Goal: Task Accomplishment & Management: Complete application form

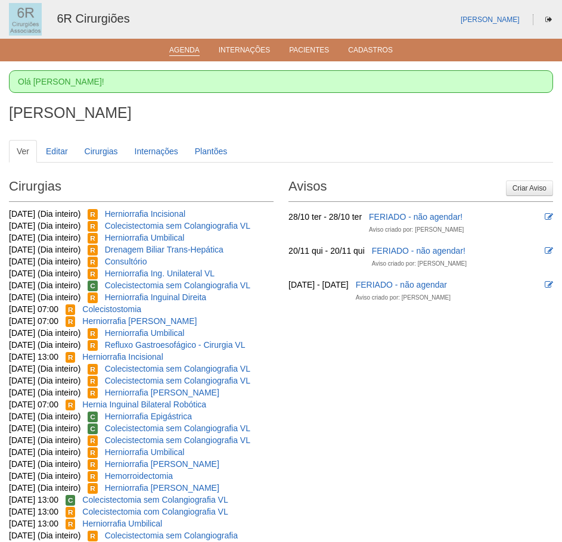
click at [187, 48] on link "Agenda" at bounding box center [184, 51] width 30 height 10
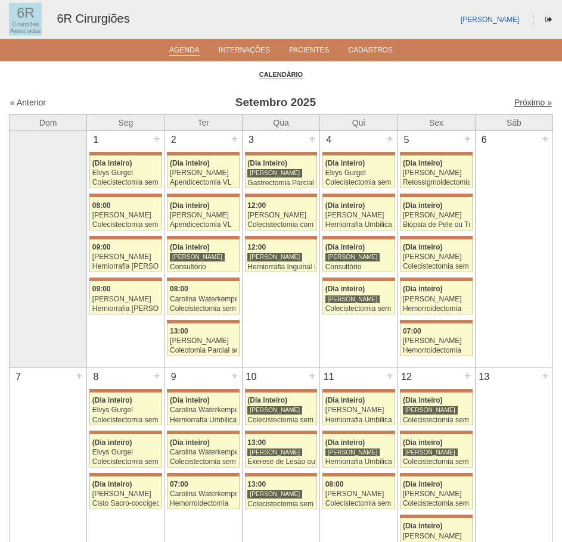
click at [526, 104] on link "Próximo »" at bounding box center [533, 103] width 38 height 10
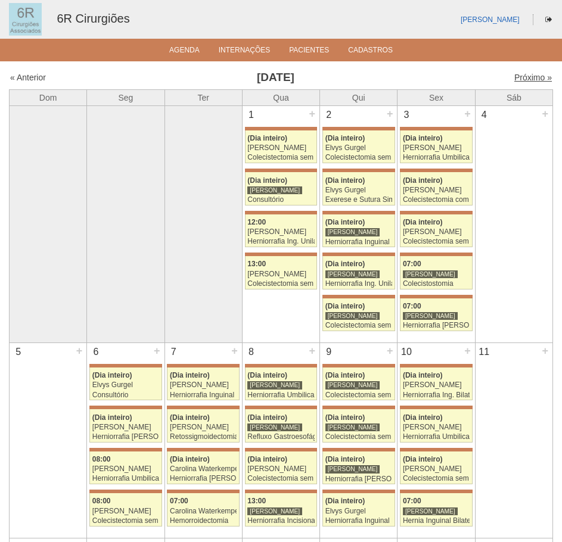
click at [524, 75] on link "Próximo »" at bounding box center [533, 78] width 38 height 10
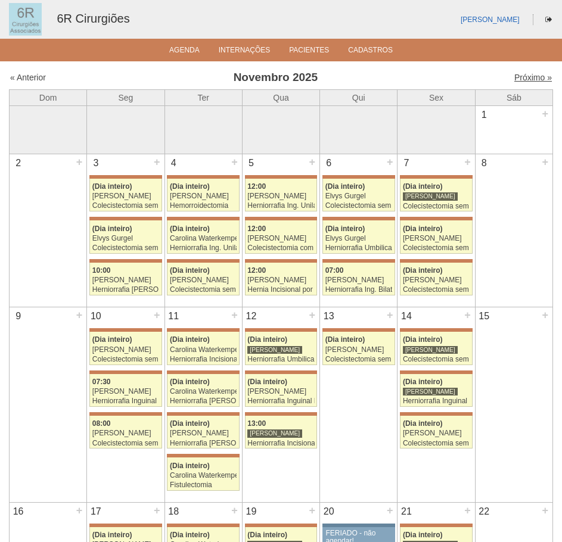
click at [514, 74] on link "Próximo »" at bounding box center [533, 78] width 38 height 10
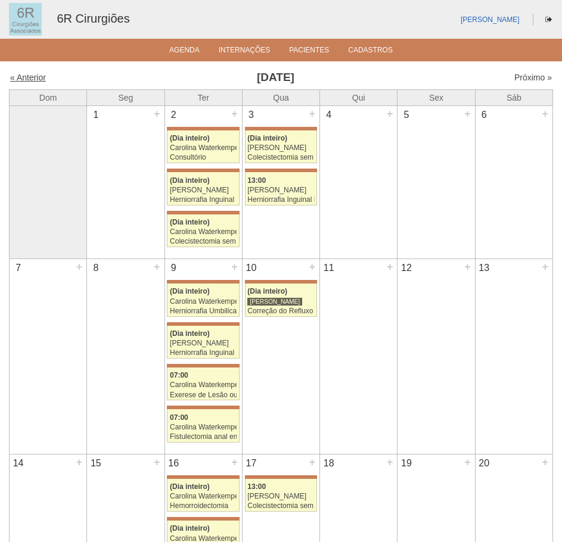
click at [35, 77] on link "« Anterior" at bounding box center [28, 78] width 36 height 10
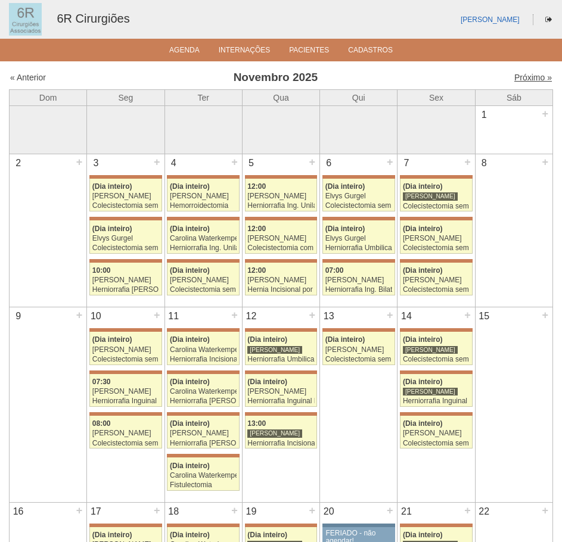
click at [523, 82] on link "Próximo »" at bounding box center [533, 78] width 38 height 10
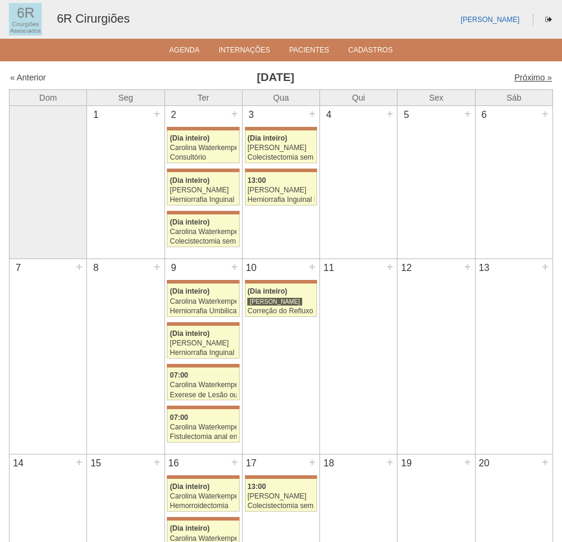
click at [523, 77] on link "Próximo »" at bounding box center [533, 78] width 38 height 10
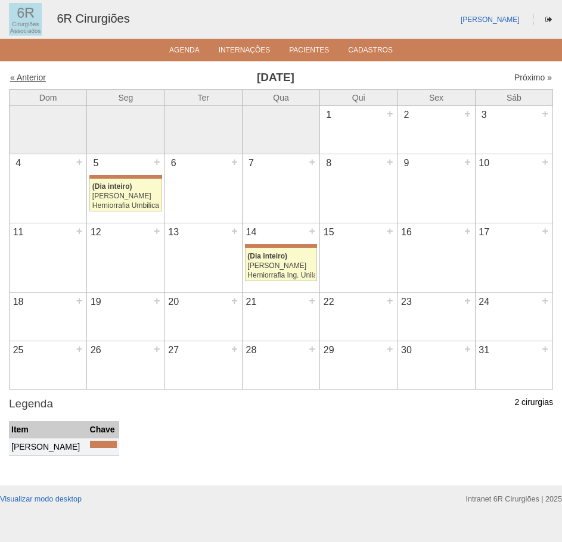
click at [32, 76] on link "« Anterior" at bounding box center [28, 78] width 36 height 10
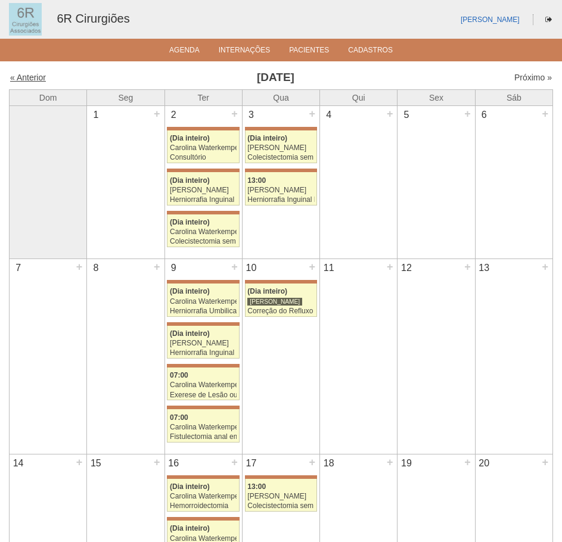
click at [33, 79] on link "« Anterior" at bounding box center [28, 78] width 36 height 10
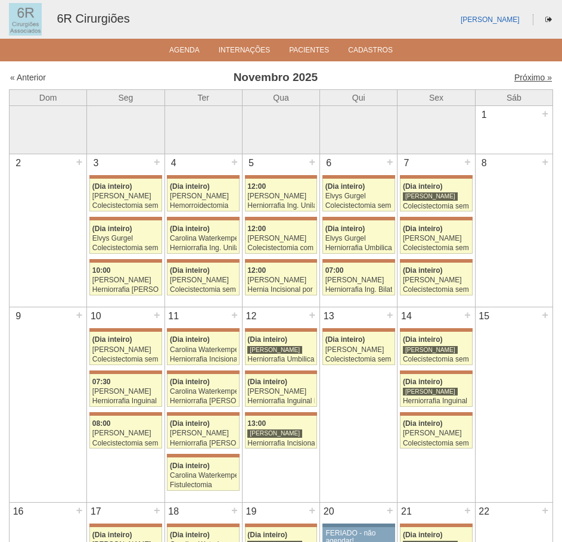
click at [525, 80] on link "Próximo »" at bounding box center [533, 78] width 38 height 10
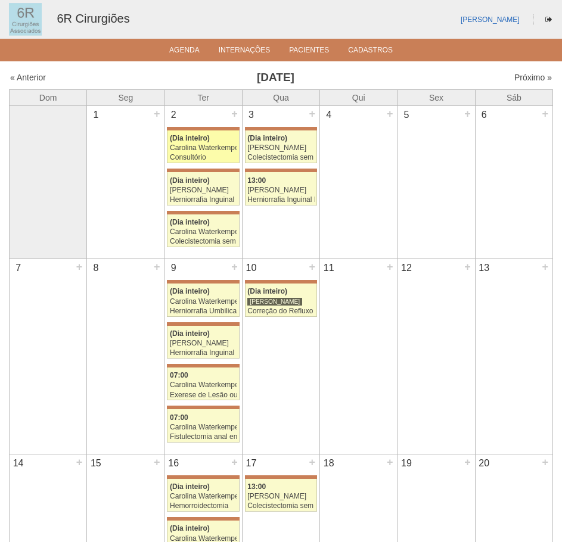
click at [215, 144] on link "71794 Bruno Bulisani (Dia inteiro) Carolina Waterkemper Consultório Hospital Ma…" at bounding box center [203, 147] width 73 height 33
click at [44, 80] on link "« Anterior" at bounding box center [28, 78] width 36 height 10
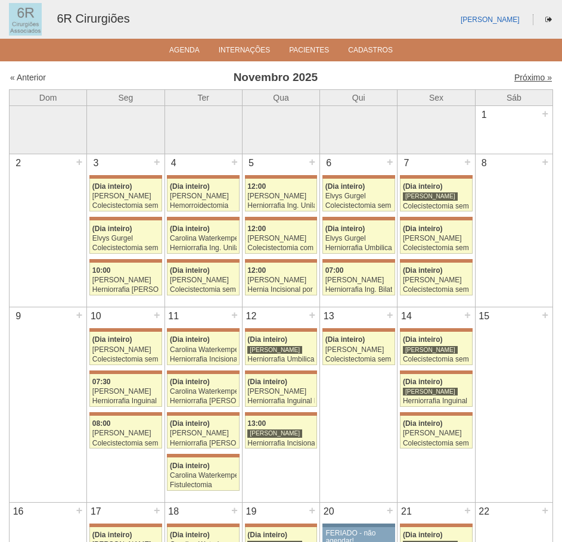
click at [534, 74] on link "Próximo »" at bounding box center [533, 78] width 38 height 10
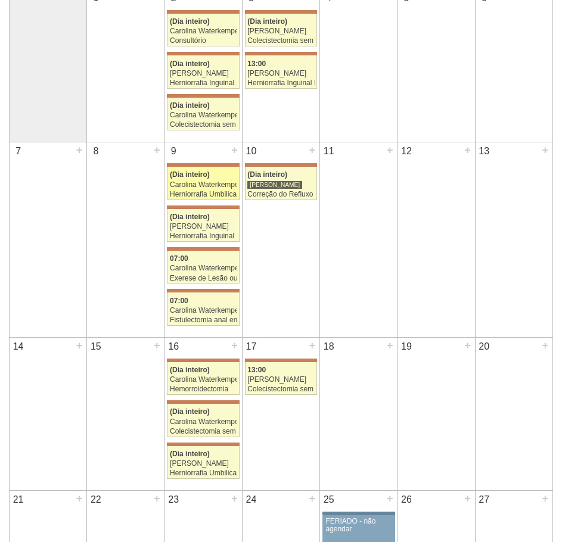
scroll to position [119, 0]
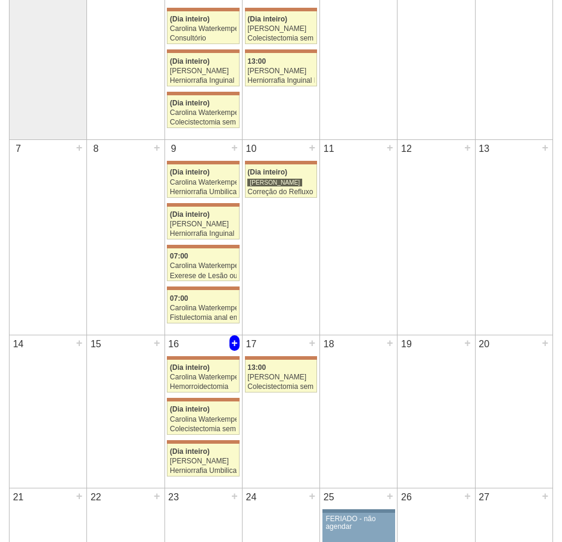
click at [233, 340] on div "+" at bounding box center [234, 343] width 10 height 15
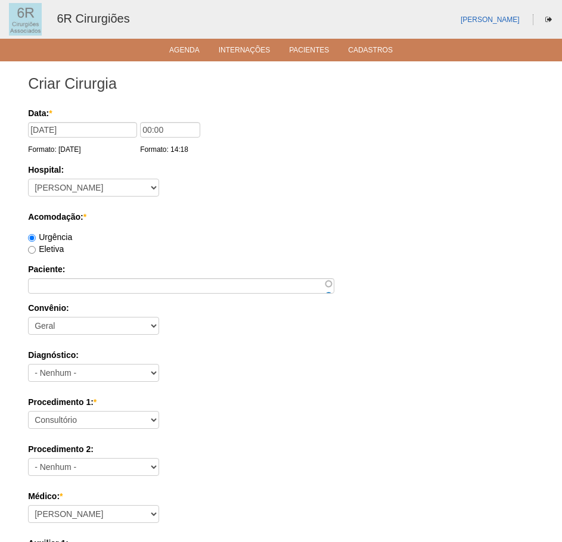
click at [109, 268] on label "Paciente:" at bounding box center [281, 269] width 506 height 12
click at [109, 278] on input "Paciente:" at bounding box center [181, 285] width 306 height 15
click at [105, 281] on input "Paciente:" at bounding box center [181, 285] width 306 height 15
click at [111, 284] on input "Paciente:" at bounding box center [181, 285] width 306 height 15
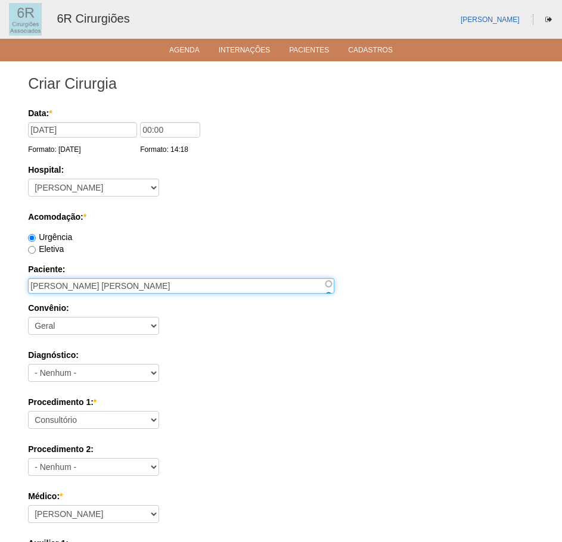
type input "ANTONIO JOSE DE ARAUJO"
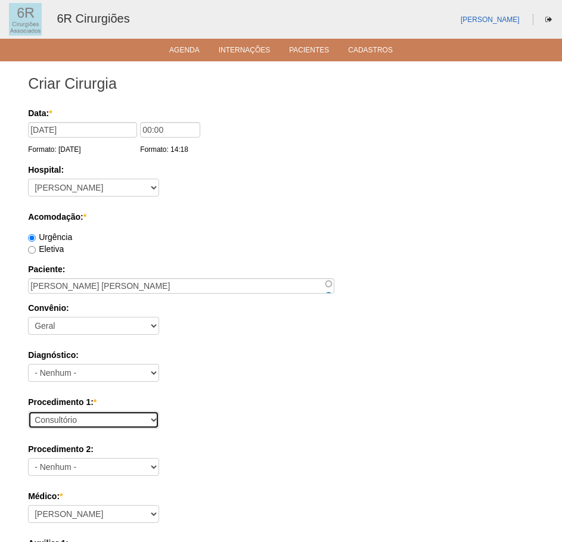
click at [72, 426] on select "Consultório Abscesso Hepático - Drenagem Abscesso perianal Amputação Abdômino P…" at bounding box center [93, 420] width 131 height 18
select select "66551"
click at [28, 411] on select "Consultório Abscesso Hepático - Drenagem Abscesso perianal Amputação Abdômino P…" at bounding box center [93, 420] width 131 height 18
click at [377, 387] on div "Diagnóstico: - Nenhum - Abdome Agudo Abscesso Hepático Abscesso Perianal Absces…" at bounding box center [281, 368] width 506 height 39
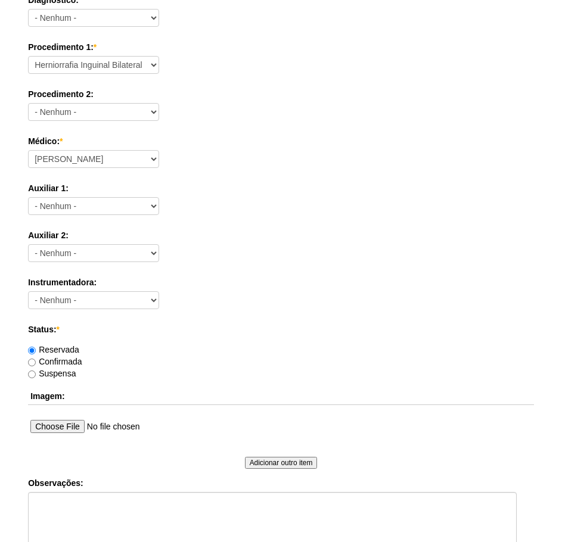
scroll to position [358, 0]
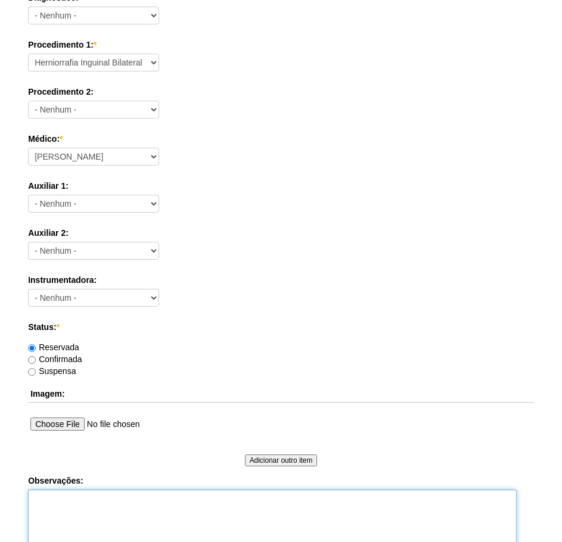
click at [90, 505] on textarea "Observações:" at bounding box center [272, 523] width 489 height 66
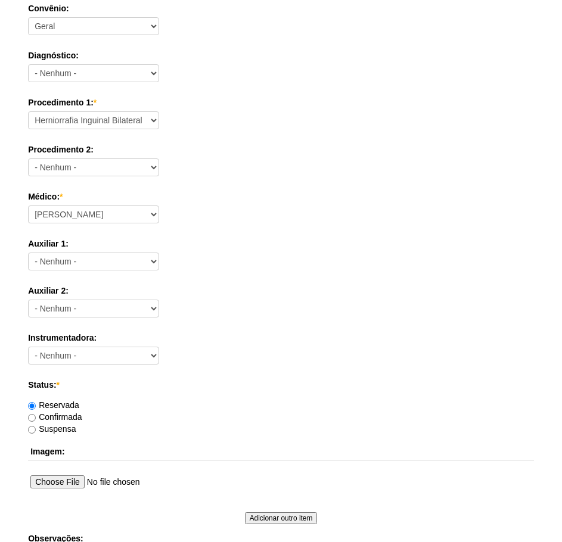
scroll to position [298, 0]
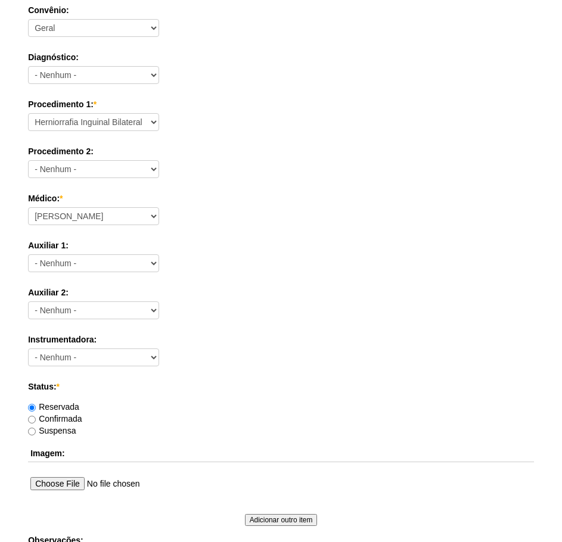
type textarea "HERNIOPLASTIA INGUINAL BILATERAL + HERNIA UMBILICAL - DRA CAROLINA W."
click at [104, 210] on select "Aline Zanon Bariatricas Bruno Bulisani Bruno Oliveira Carolina Waterkemper Elvy…" at bounding box center [93, 216] width 131 height 18
select select "69"
click at [28, 207] on select "Aline Zanon Bariatricas Bruno Bulisani Bruno Oliveira Carolina Waterkemper Elvy…" at bounding box center [93, 216] width 131 height 18
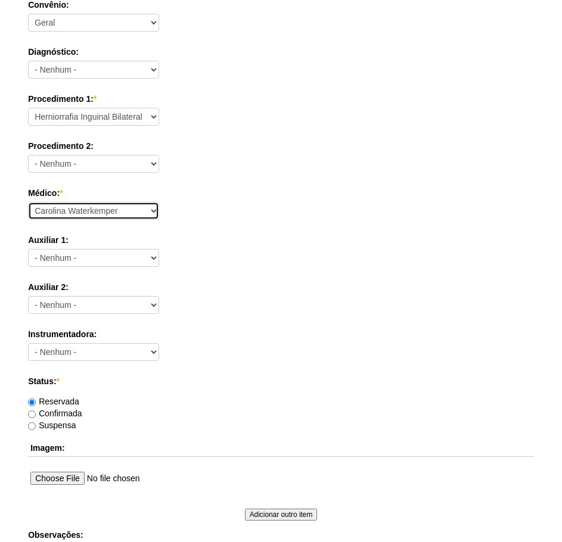
scroll to position [521, 0]
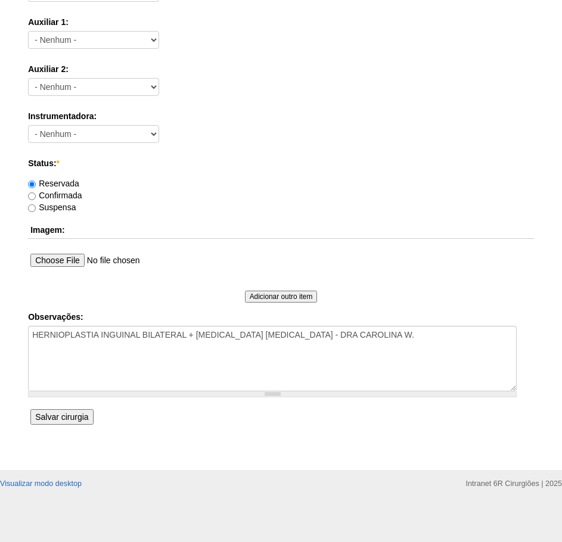
click at [63, 418] on input "Salvar cirurgia" at bounding box center [61, 416] width 63 height 15
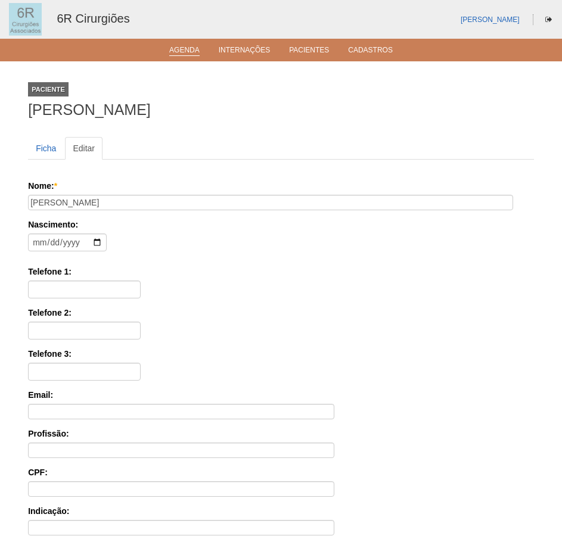
click at [188, 57] on ul "Agenda Internações Pacientes Cadastros" at bounding box center [281, 50] width 562 height 23
click at [189, 50] on link "Agenda" at bounding box center [184, 51] width 30 height 10
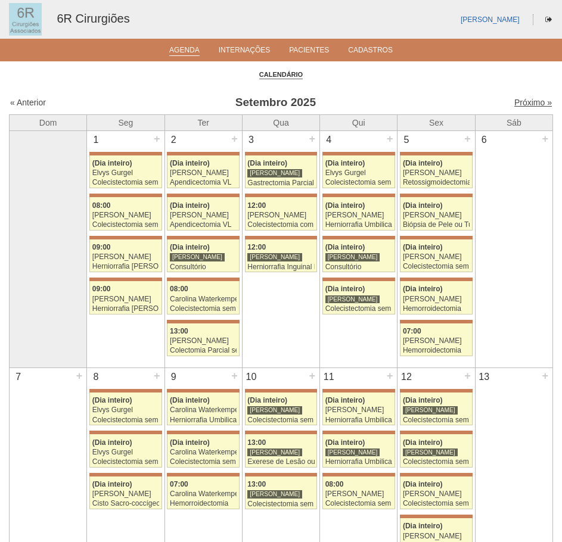
click at [514, 107] on link "Próximo »" at bounding box center [533, 103] width 38 height 10
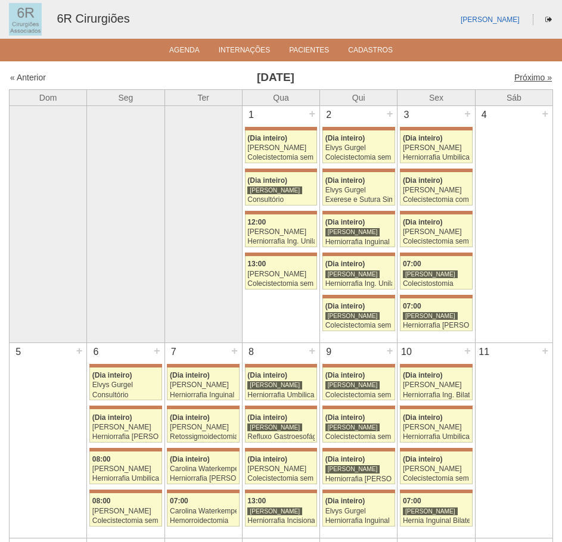
click at [521, 75] on link "Próximo »" at bounding box center [533, 78] width 38 height 10
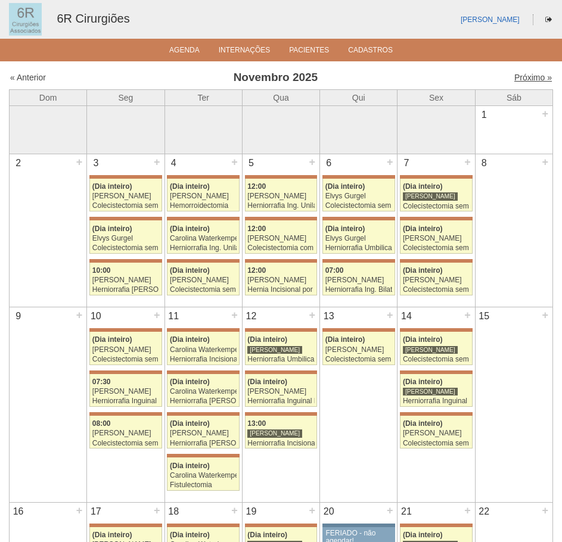
click at [522, 79] on link "Próximo »" at bounding box center [533, 78] width 38 height 10
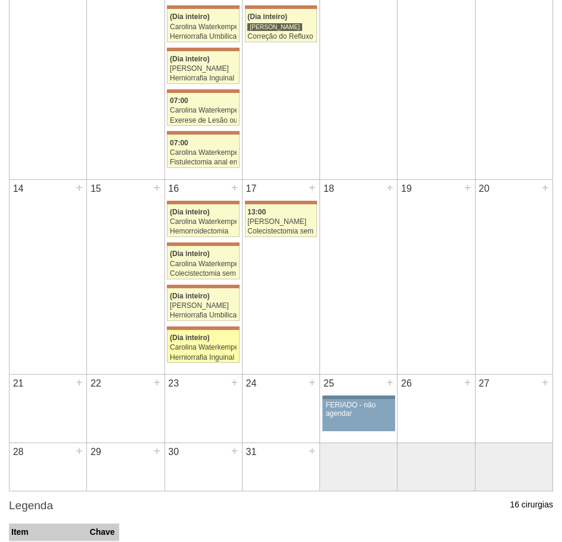
scroll to position [298, 0]
